Goal: Check status

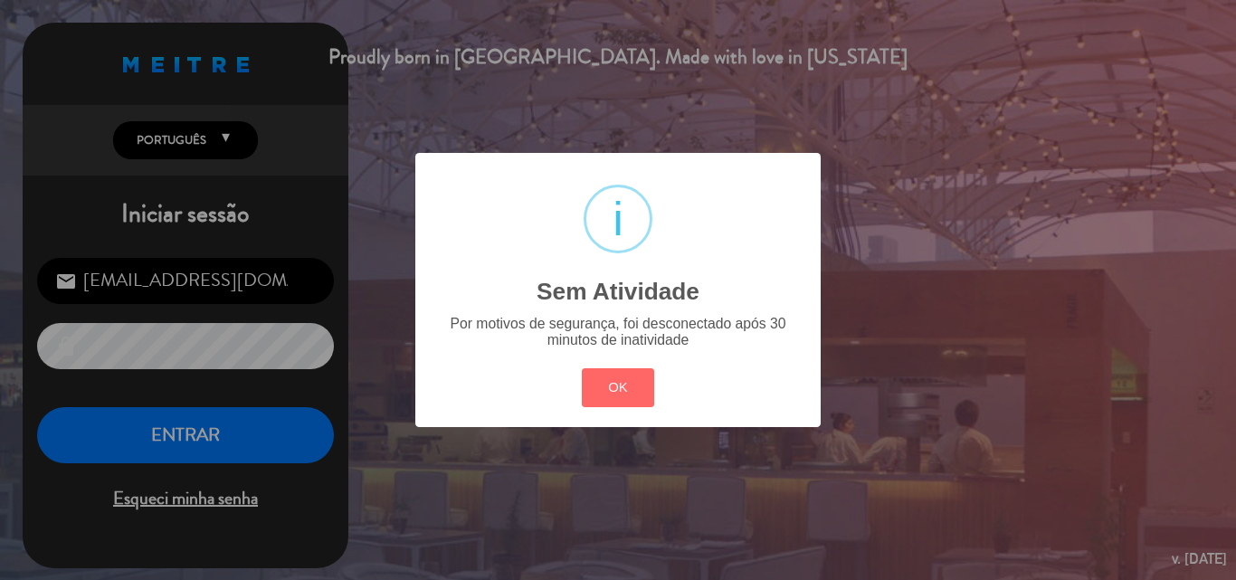
click at [172, 442] on div "? ! i Sem Atividade × Por motivos de segurança, foi desconectado após 30 minuto…" at bounding box center [618, 290] width 1236 height 580
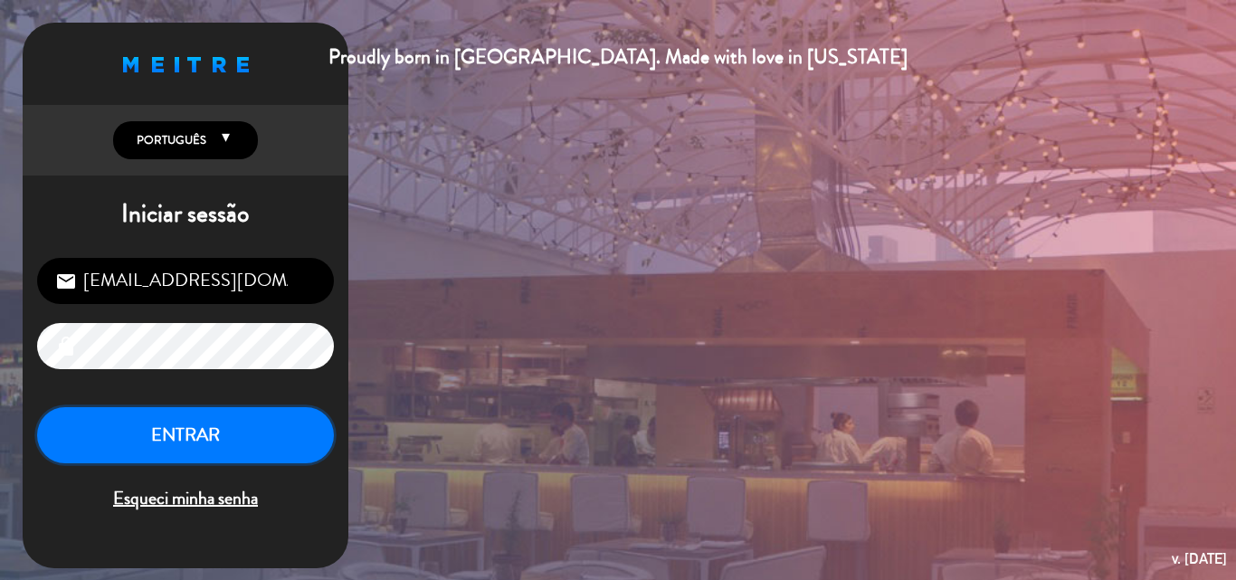
click at [175, 442] on button "ENTRAR" at bounding box center [185, 435] width 297 height 57
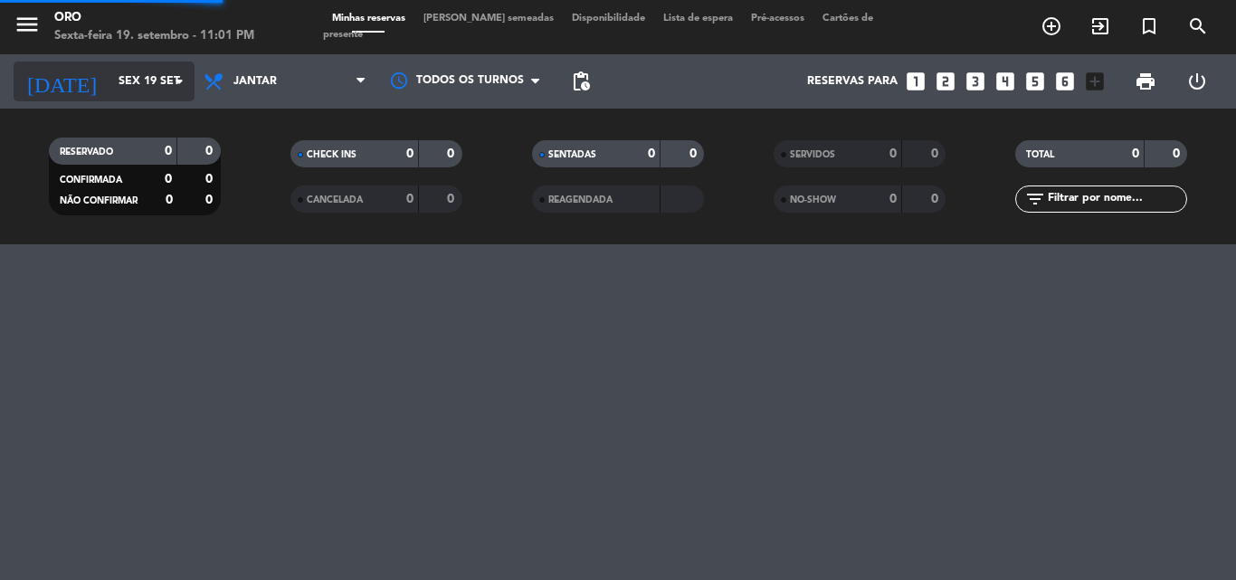
click at [179, 84] on icon "arrow_drop_down" at bounding box center [179, 82] width 22 height 22
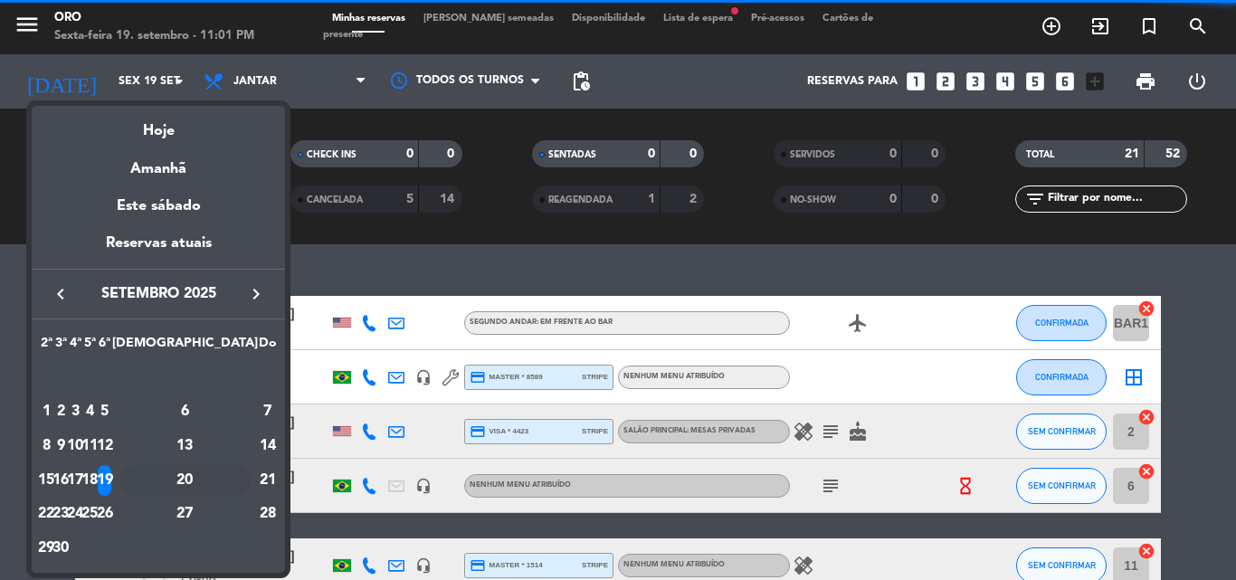
click at [231, 479] on div "20" at bounding box center [184, 480] width 131 height 31
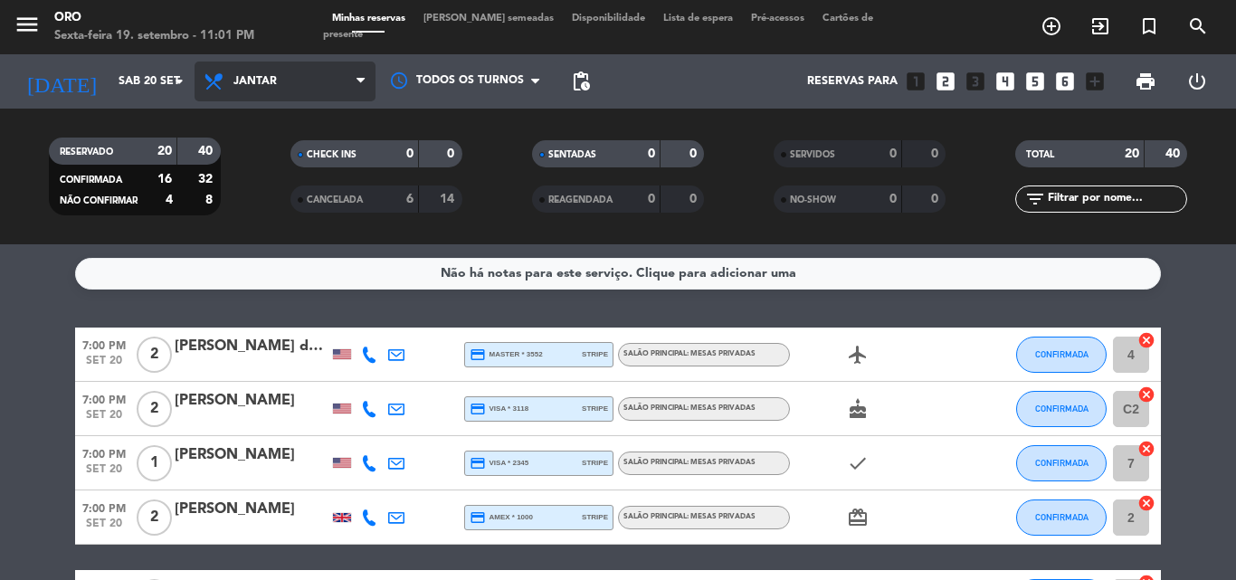
click at [360, 79] on icon at bounding box center [361, 81] width 8 height 14
click at [258, 167] on div "menu Oro Sexta-feira 19. setembro - 11:01 PM Minhas reservas Mesas semeadas Dis…" at bounding box center [618, 122] width 1236 height 244
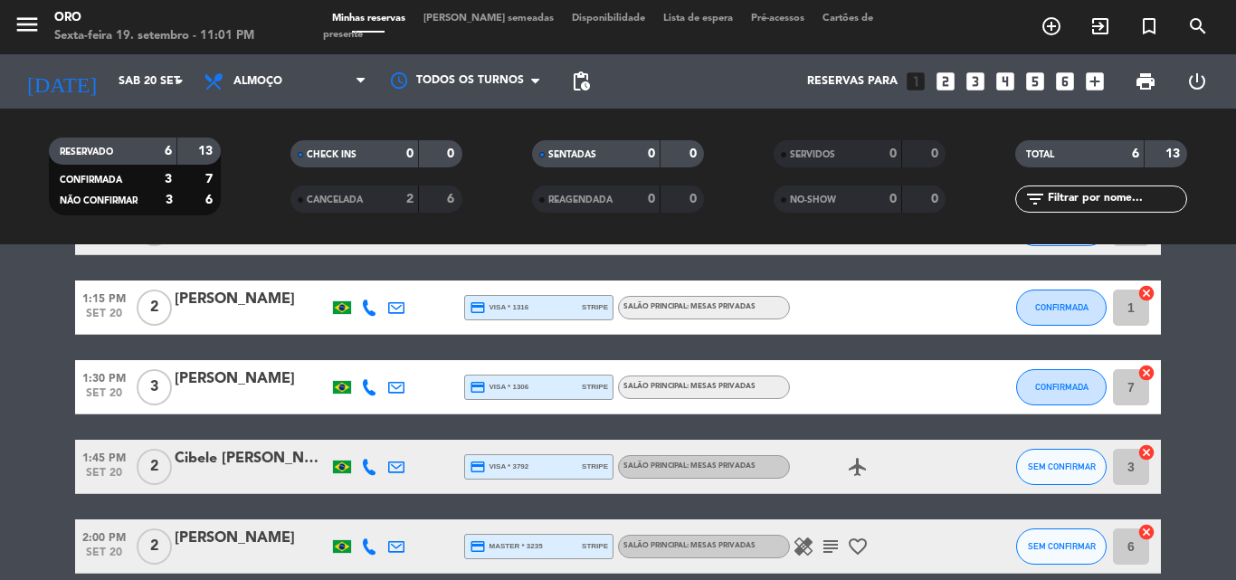
scroll to position [265, 0]
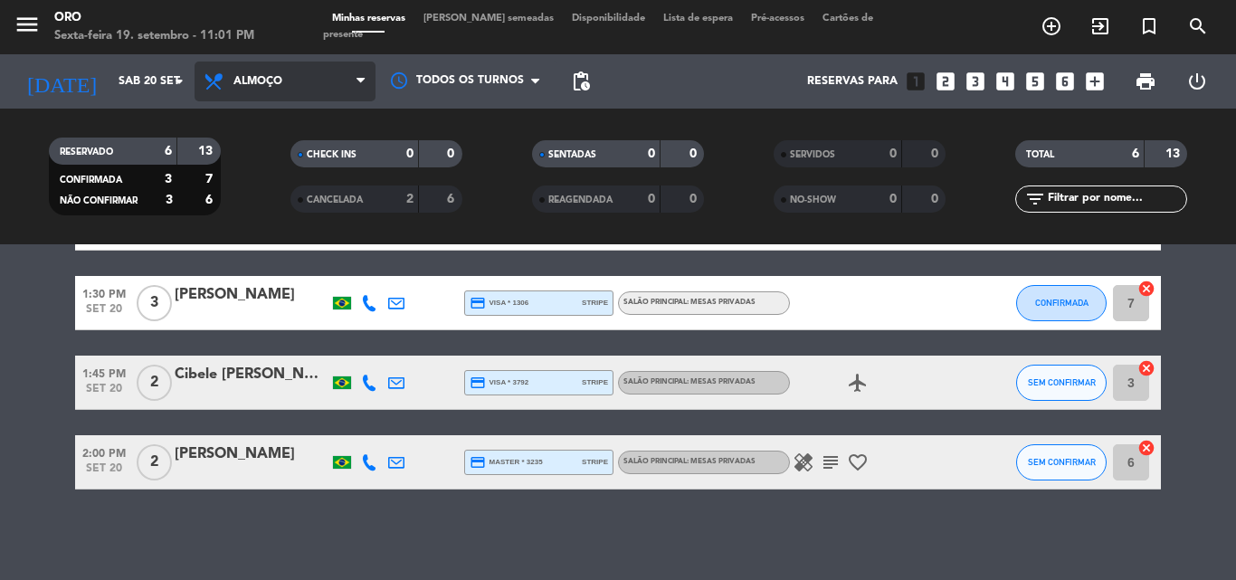
click at [358, 81] on icon at bounding box center [361, 81] width 8 height 14
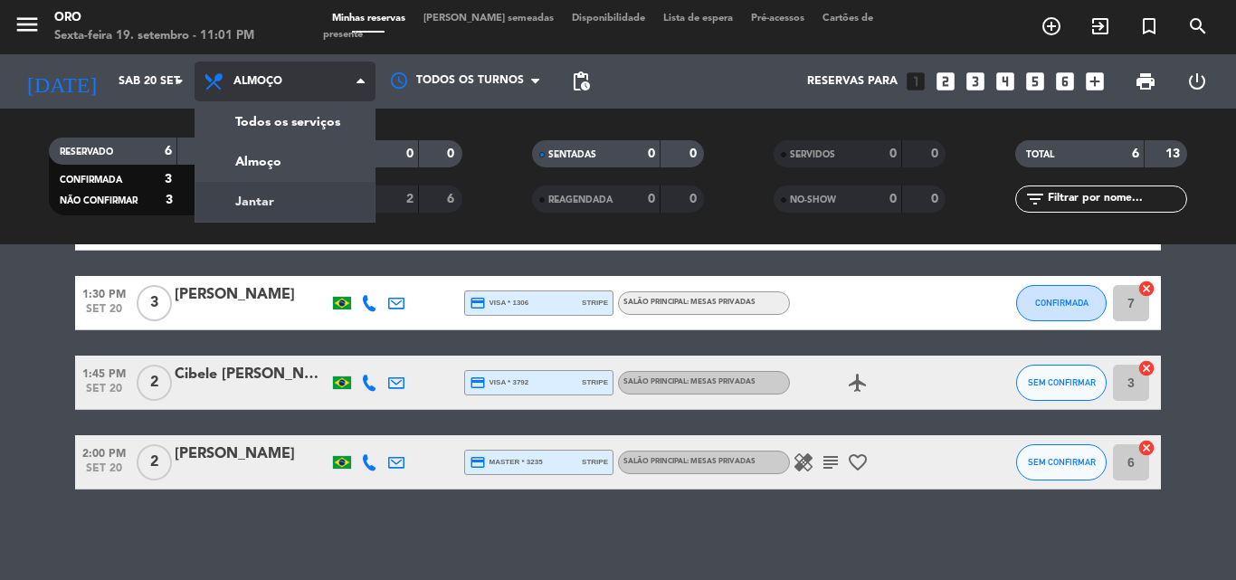
click at [251, 201] on div "menu Oro Sexta-feira 19. setembro - 11:01 PM Minhas reservas Mesas semeadas Dis…" at bounding box center [618, 122] width 1236 height 244
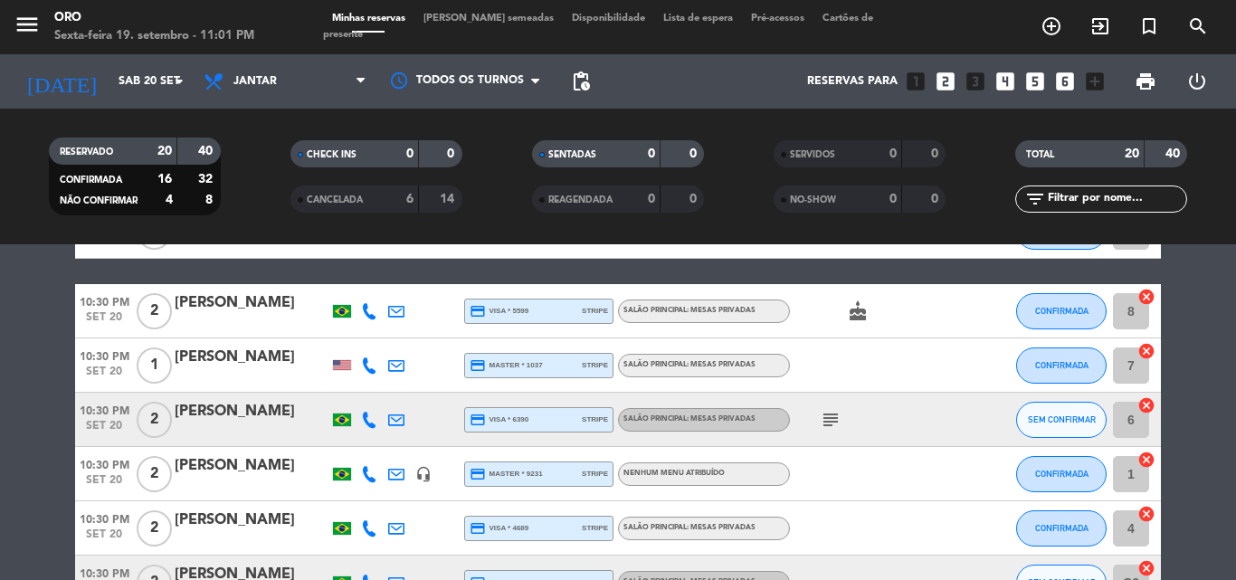
scroll to position [996, 0]
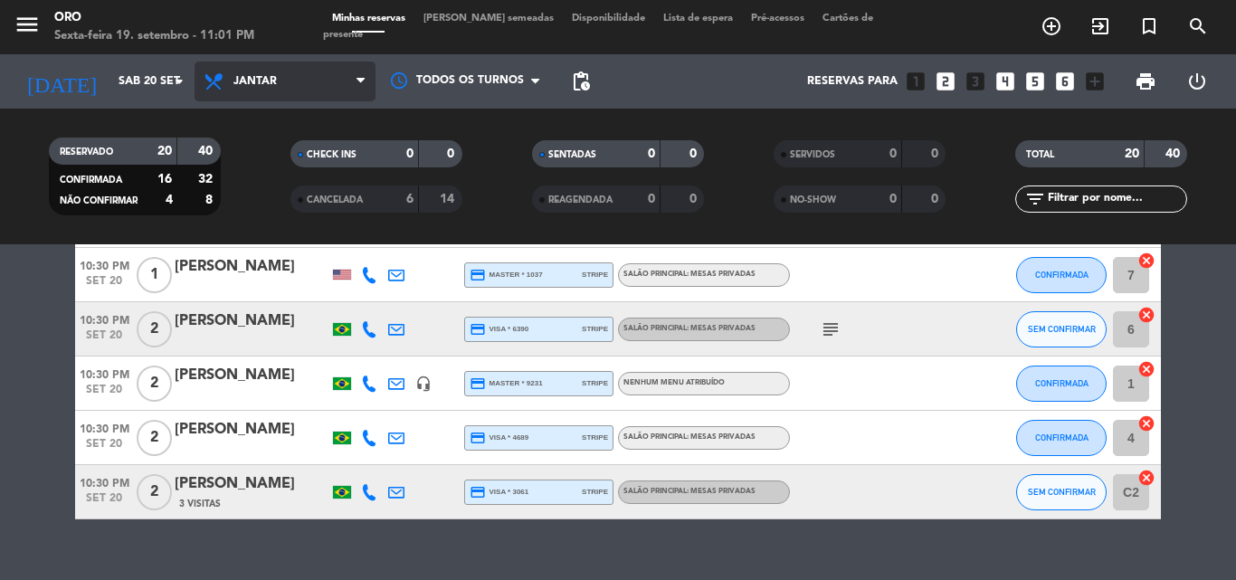
click at [361, 80] on icon at bounding box center [361, 81] width 8 height 14
click at [288, 162] on div "menu Oro Sexta-feira 19. setembro - 11:01 PM Minhas reservas Mesas semeadas Dis…" at bounding box center [618, 122] width 1236 height 244
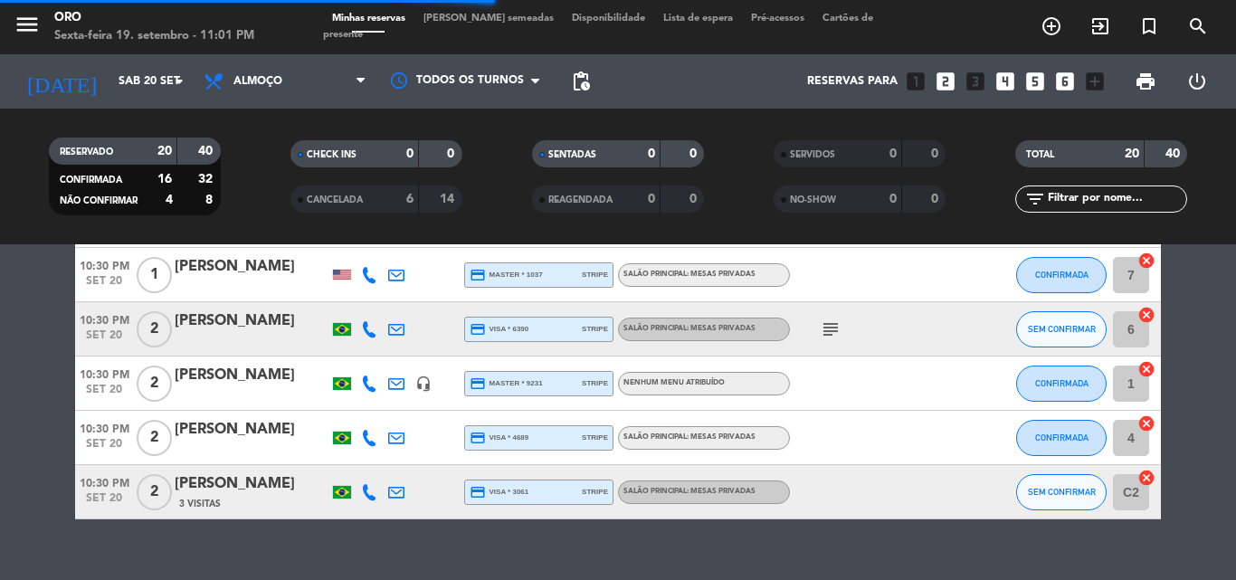
scroll to position [265, 0]
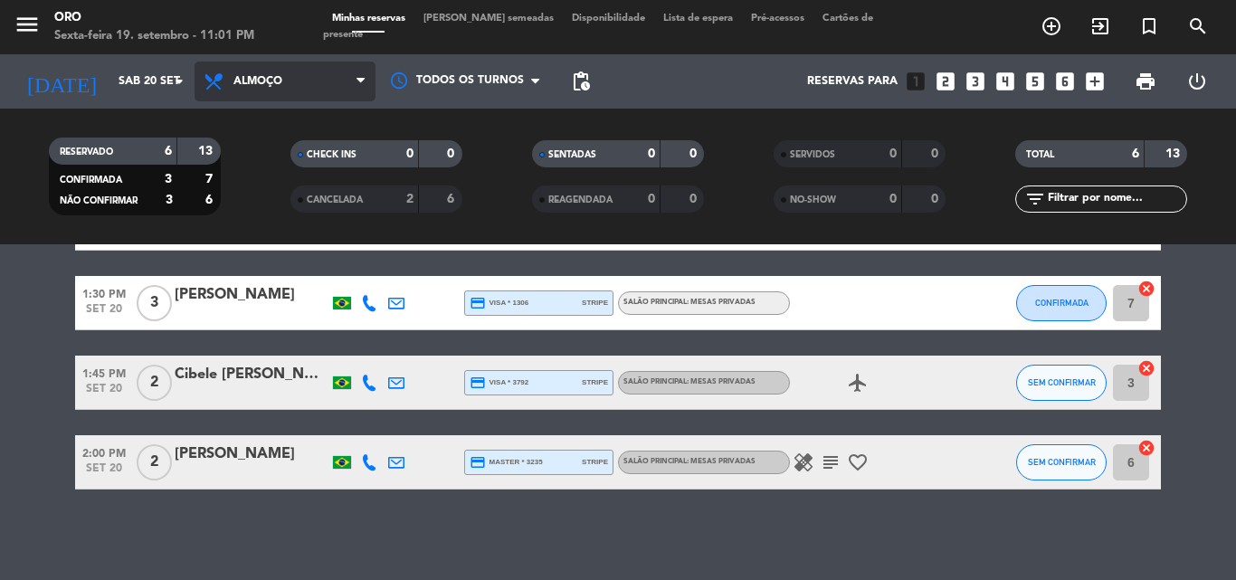
click at [360, 80] on icon at bounding box center [361, 81] width 8 height 14
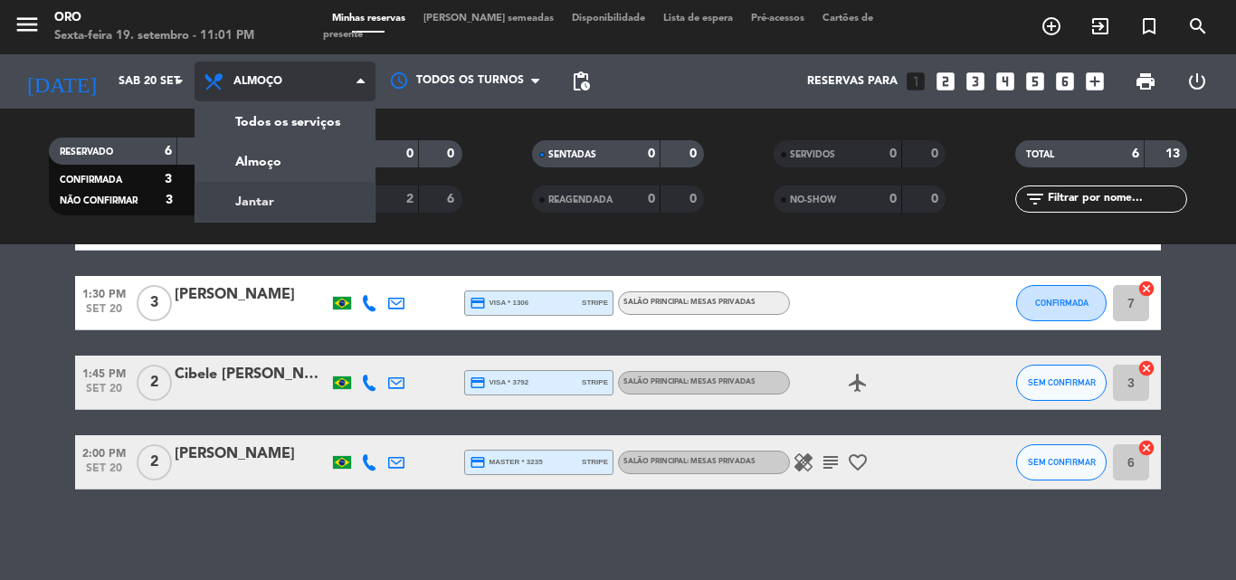
click at [244, 199] on div "menu Oro Sexta-feira 19. setembro - 11:01 PM Minhas reservas Mesas semeadas Dis…" at bounding box center [618, 122] width 1236 height 244
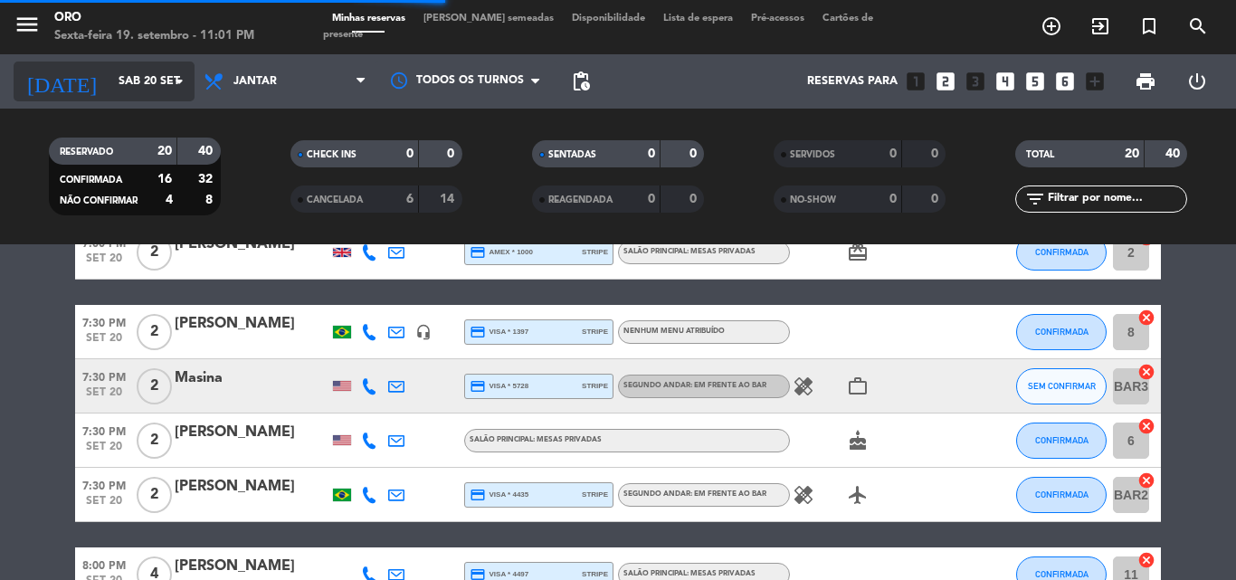
scroll to position [996, 0]
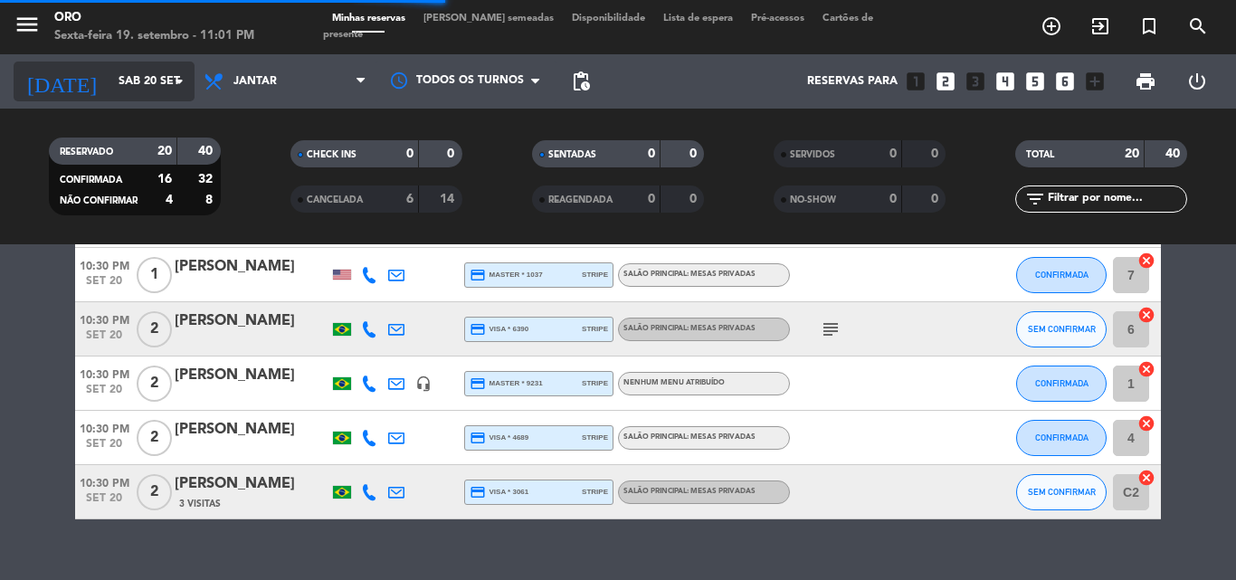
click at [179, 78] on icon "arrow_drop_down" at bounding box center [179, 82] width 22 height 22
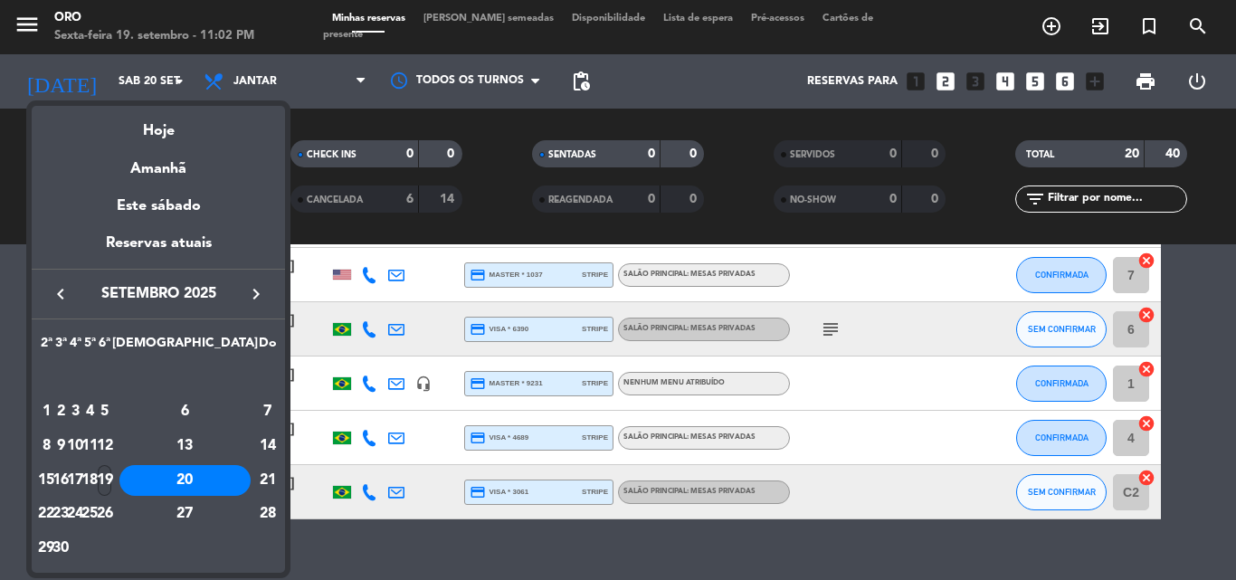
click at [111, 473] on div "19" at bounding box center [105, 480] width 14 height 31
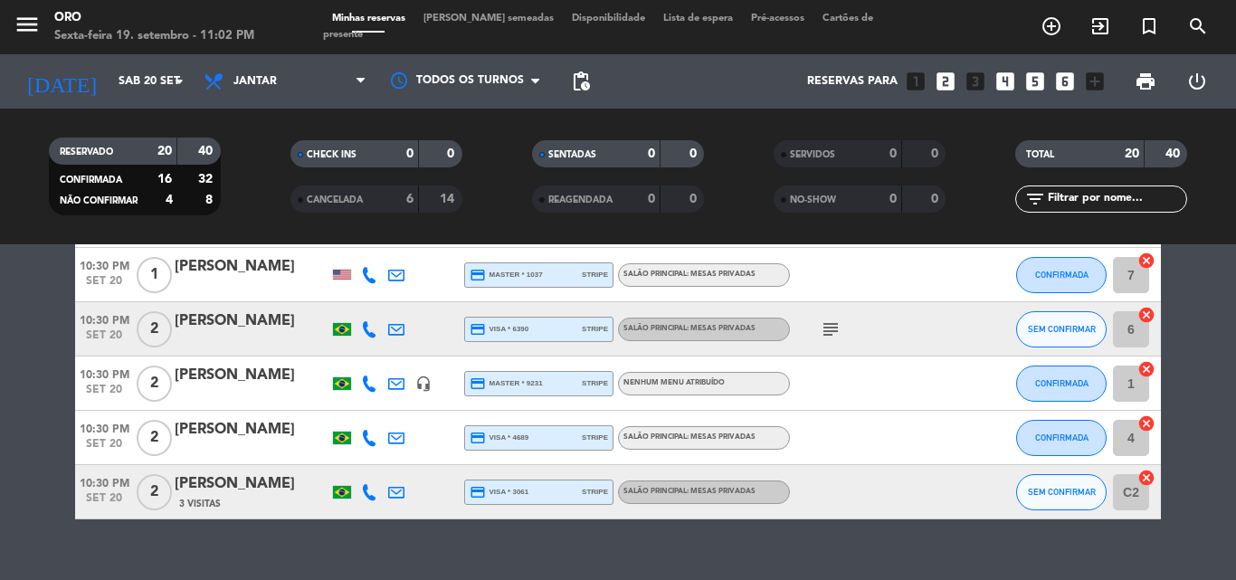
type input "Sex 19 set"
